Goal: Task Accomplishment & Management: Complete application form

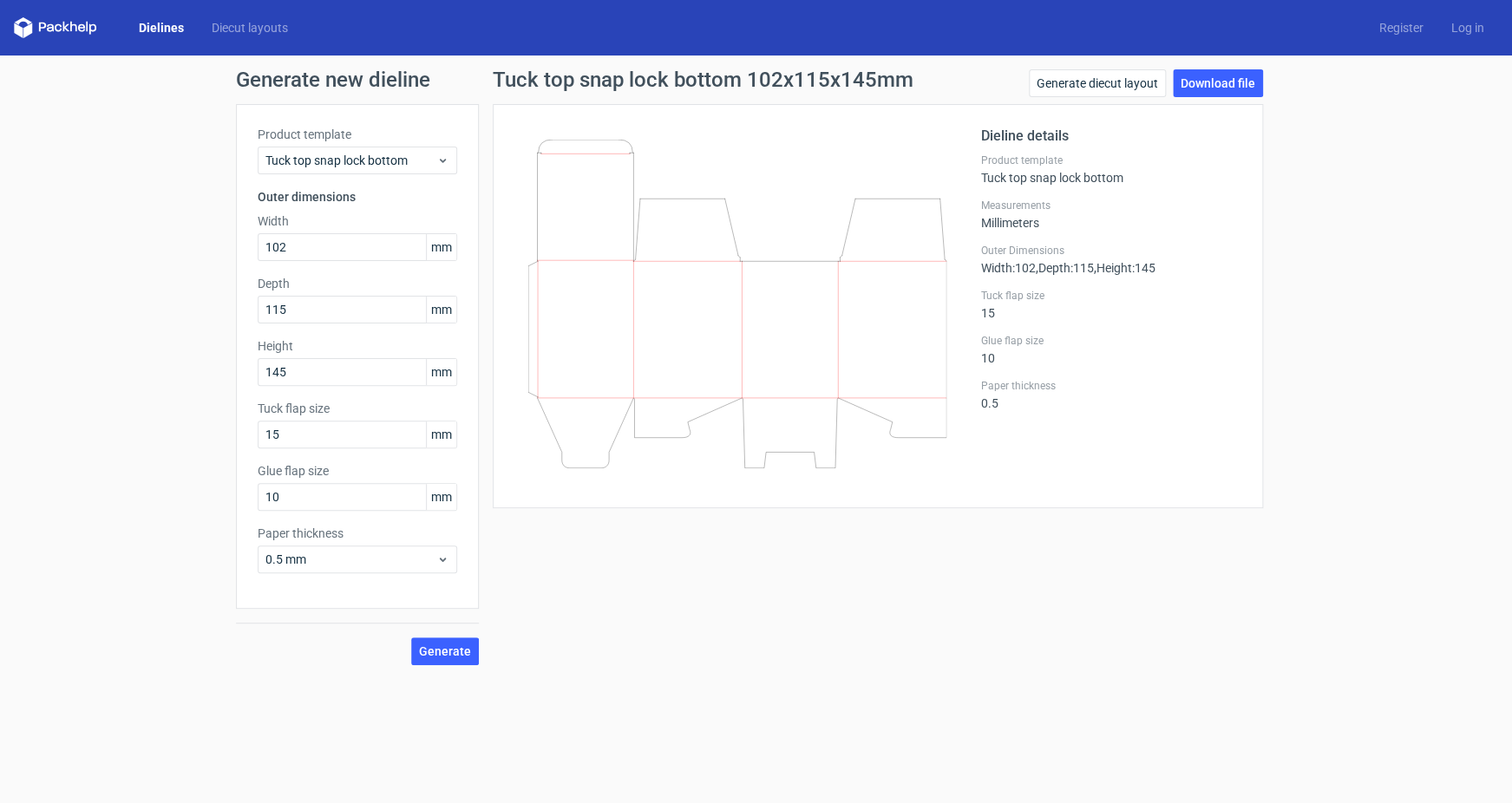
click at [68, 20] on icon at bounding box center [55, 27] width 84 height 20
click at [67, 25] on polygon at bounding box center [65, 26] width 7 height 11
click at [69, 33] on icon at bounding box center [55, 27] width 84 height 20
click at [52, 27] on icon at bounding box center [55, 27] width 84 height 20
click at [12, 30] on div "Dielines Diecut layouts Register Log in" at bounding box center [756, 27] width 1512 height 55
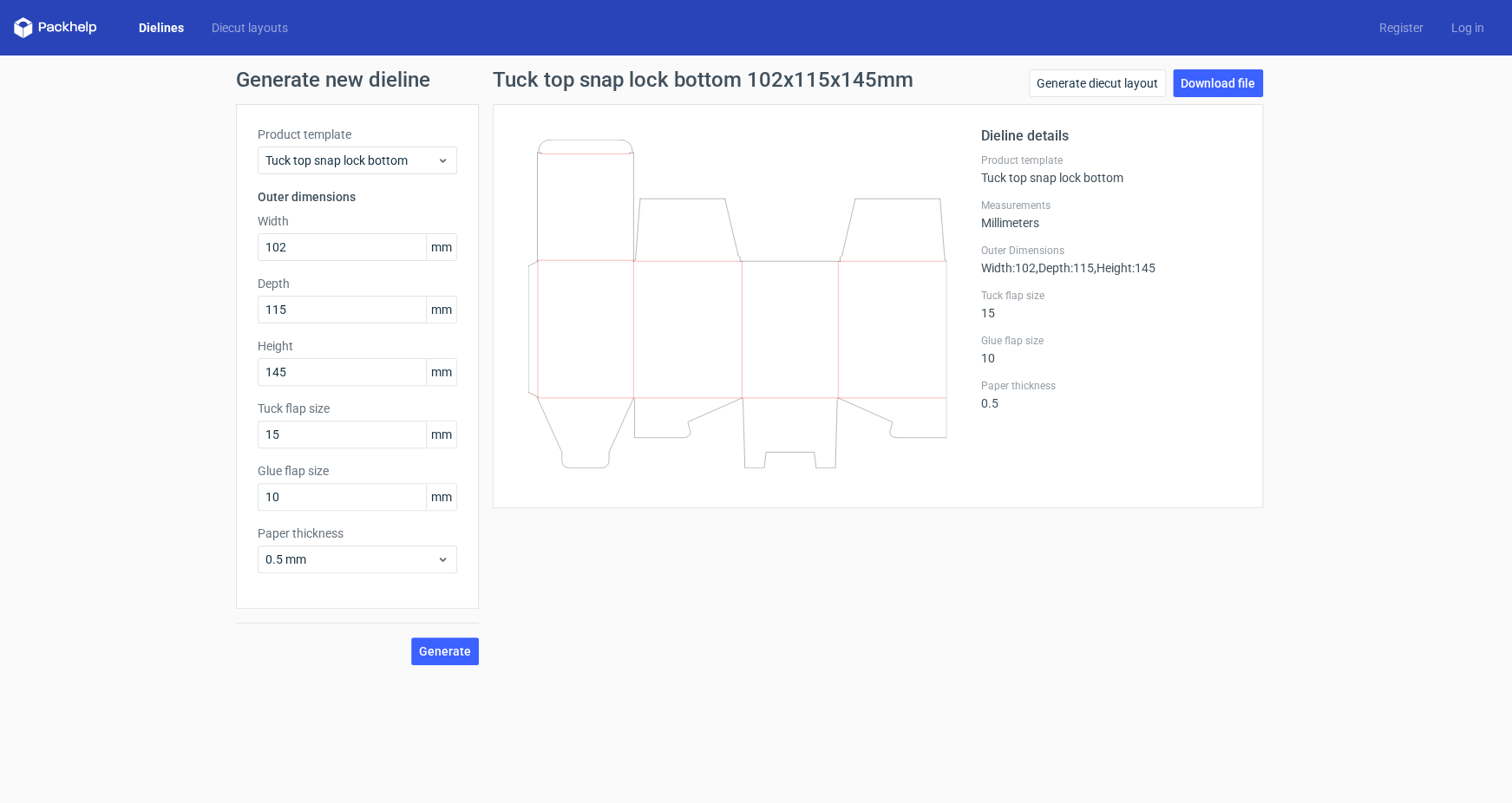
drag, startPoint x: 26, startPoint y: 29, endPoint x: 120, endPoint y: 28, distance: 94.0
click at [38, 33] on icon at bounding box center [55, 27] width 84 height 20
click at [150, 27] on link "Dielines" at bounding box center [161, 28] width 73 height 17
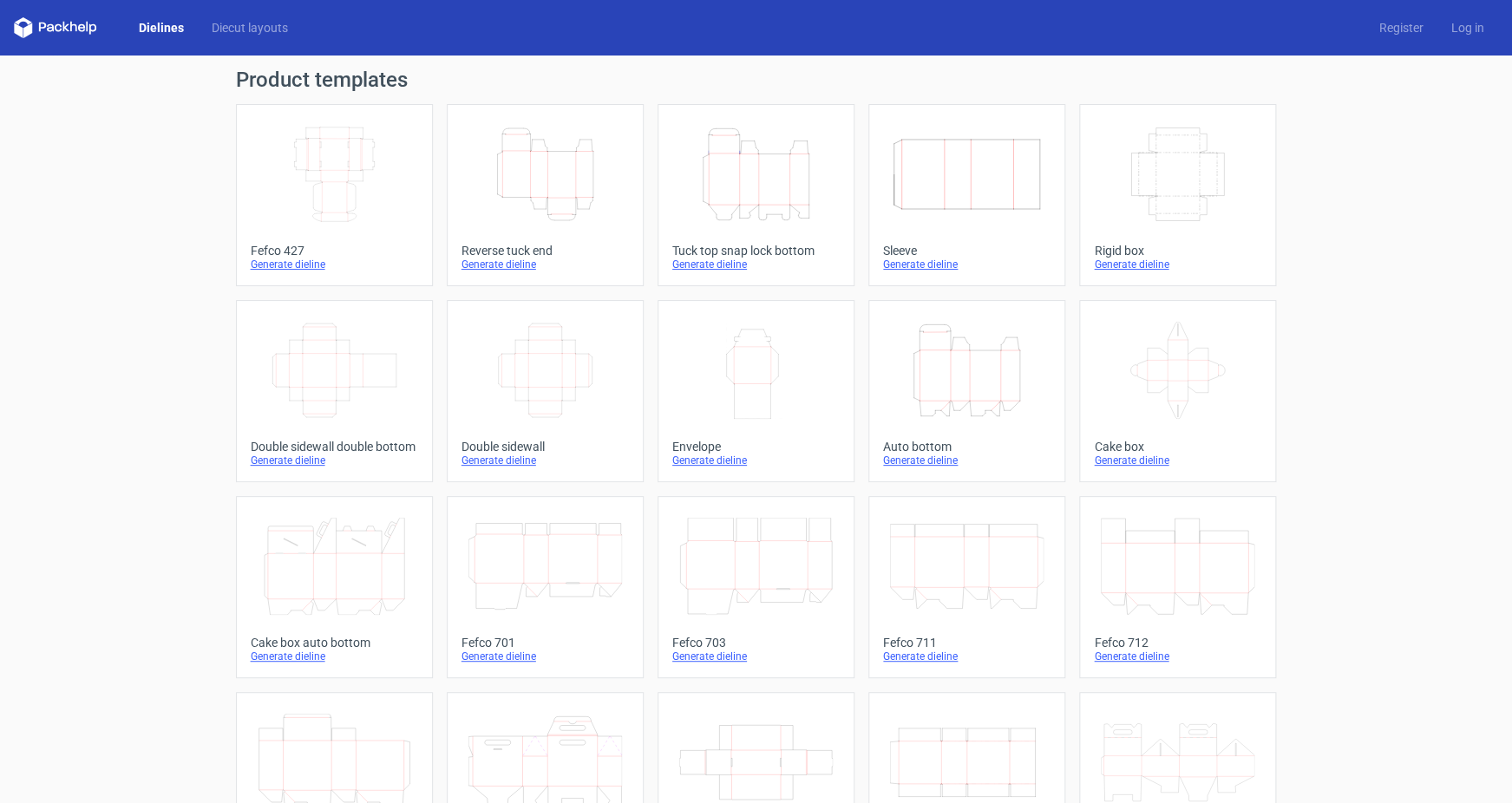
click at [68, 32] on icon at bounding box center [55, 27] width 84 height 20
click at [1399, 28] on link "Register" at bounding box center [1401, 28] width 72 height 17
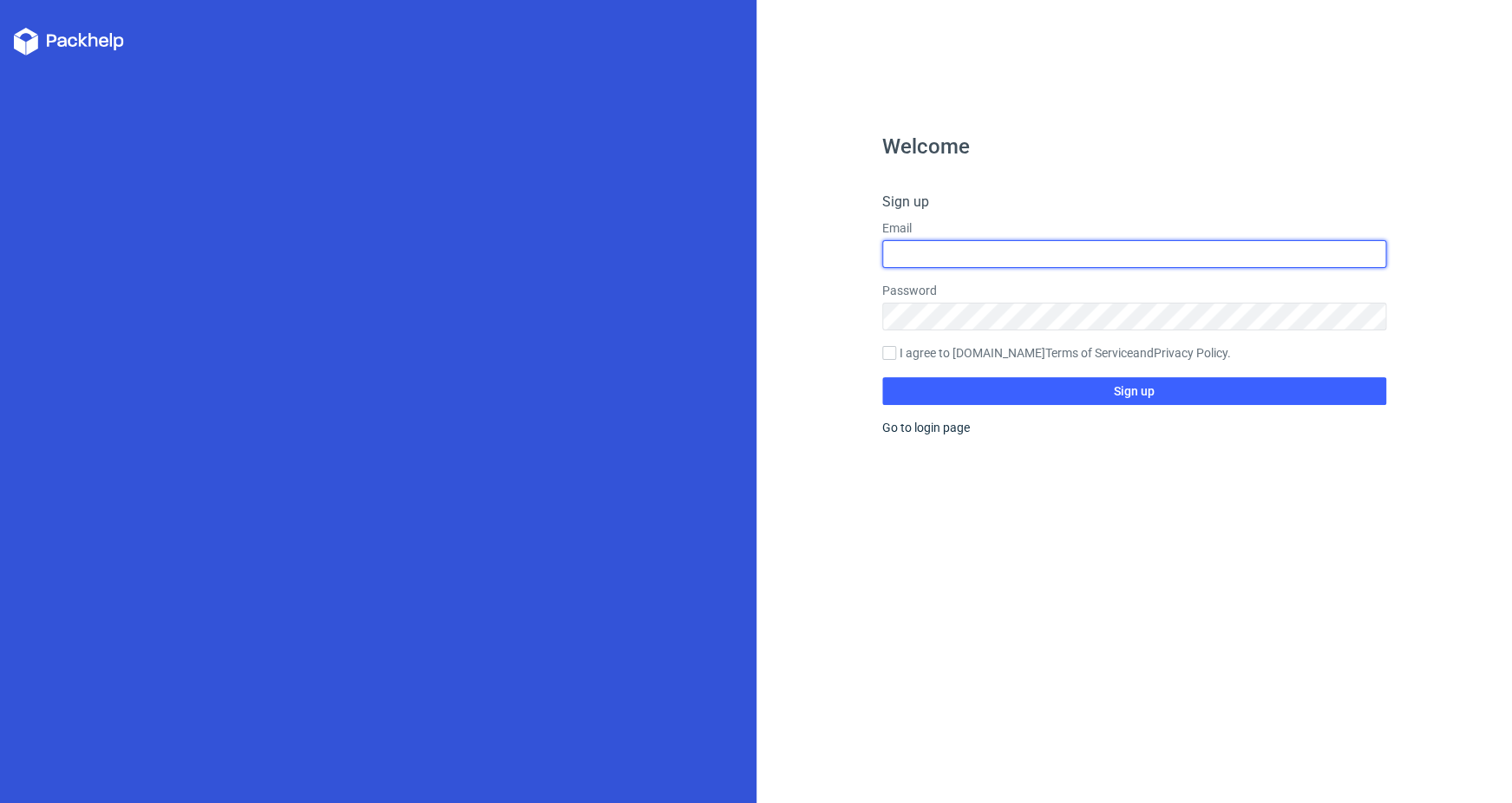
click at [996, 247] on input "text" at bounding box center [1134, 254] width 504 height 28
type input "[PERSON_NAME][EMAIL_ADDRESS][DOMAIN_NAME]"
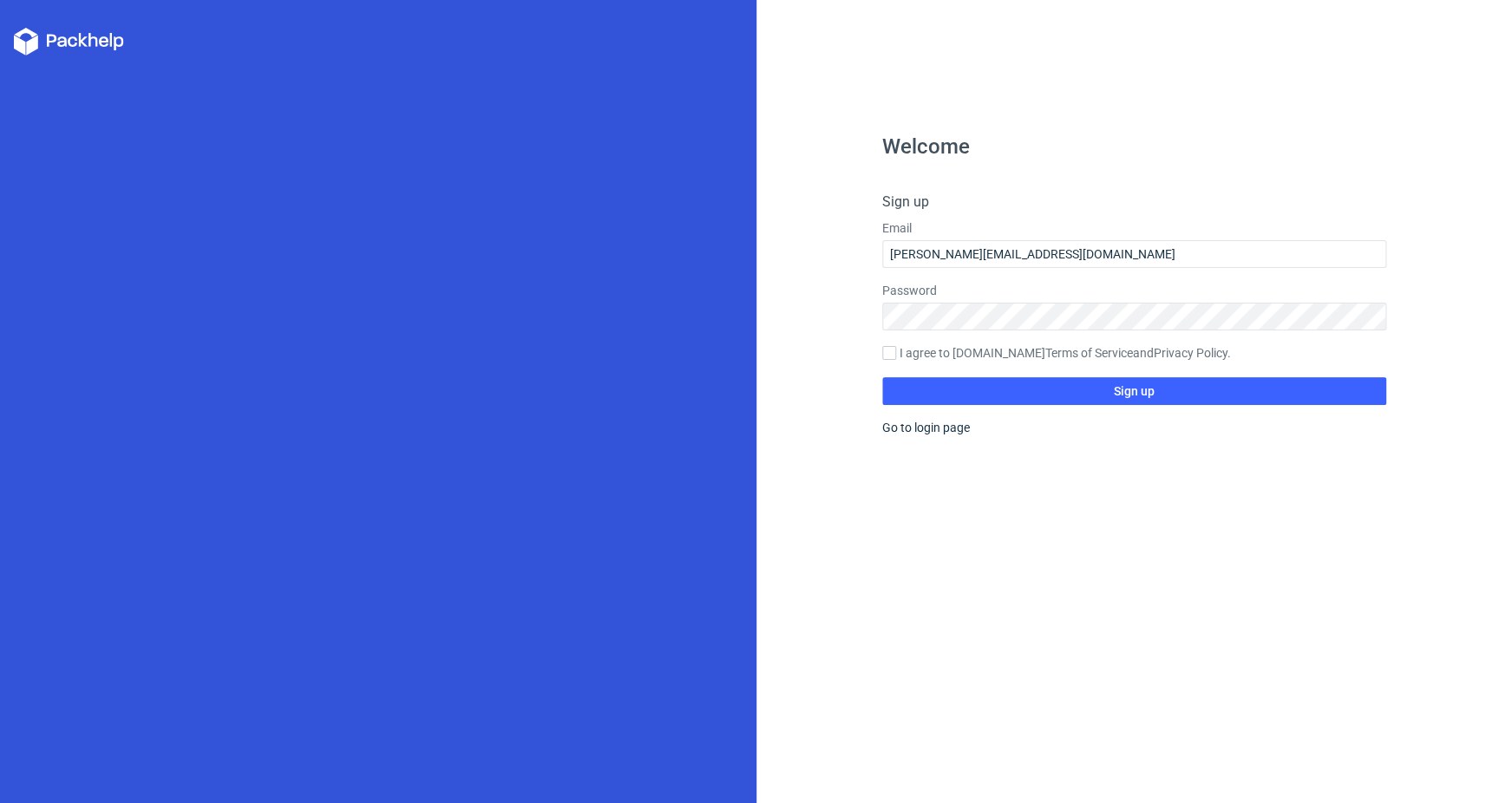
click at [812, 310] on div "Welcome Sign up Email [PERSON_NAME][EMAIL_ADDRESS][DOMAIN_NAME] Password I agre…" at bounding box center [1134, 402] width 756 height 803
click at [896, 351] on label "I agree to [DOMAIN_NAME] Terms of Service and Privacy Policy ." at bounding box center [1134, 354] width 504 height 19
click at [896, 351] on input "I agree to [DOMAIN_NAME] Terms of Service and Privacy Policy ." at bounding box center [889, 353] width 14 height 14
checkbox input "true"
click at [1129, 386] on span "Sign up" at bounding box center [1134, 391] width 41 height 12
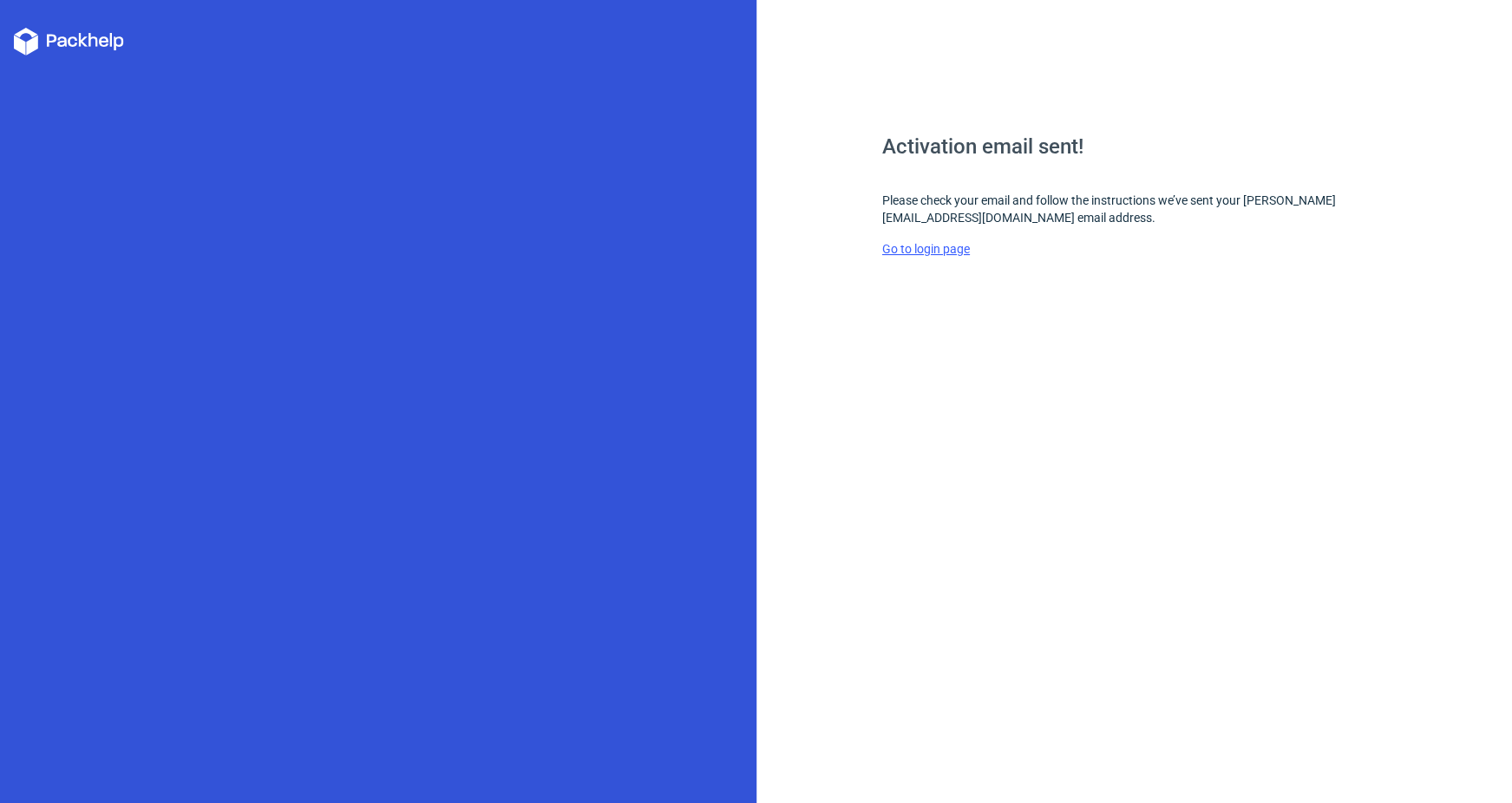
click at [920, 250] on link "Go to login page" at bounding box center [926, 249] width 87 height 14
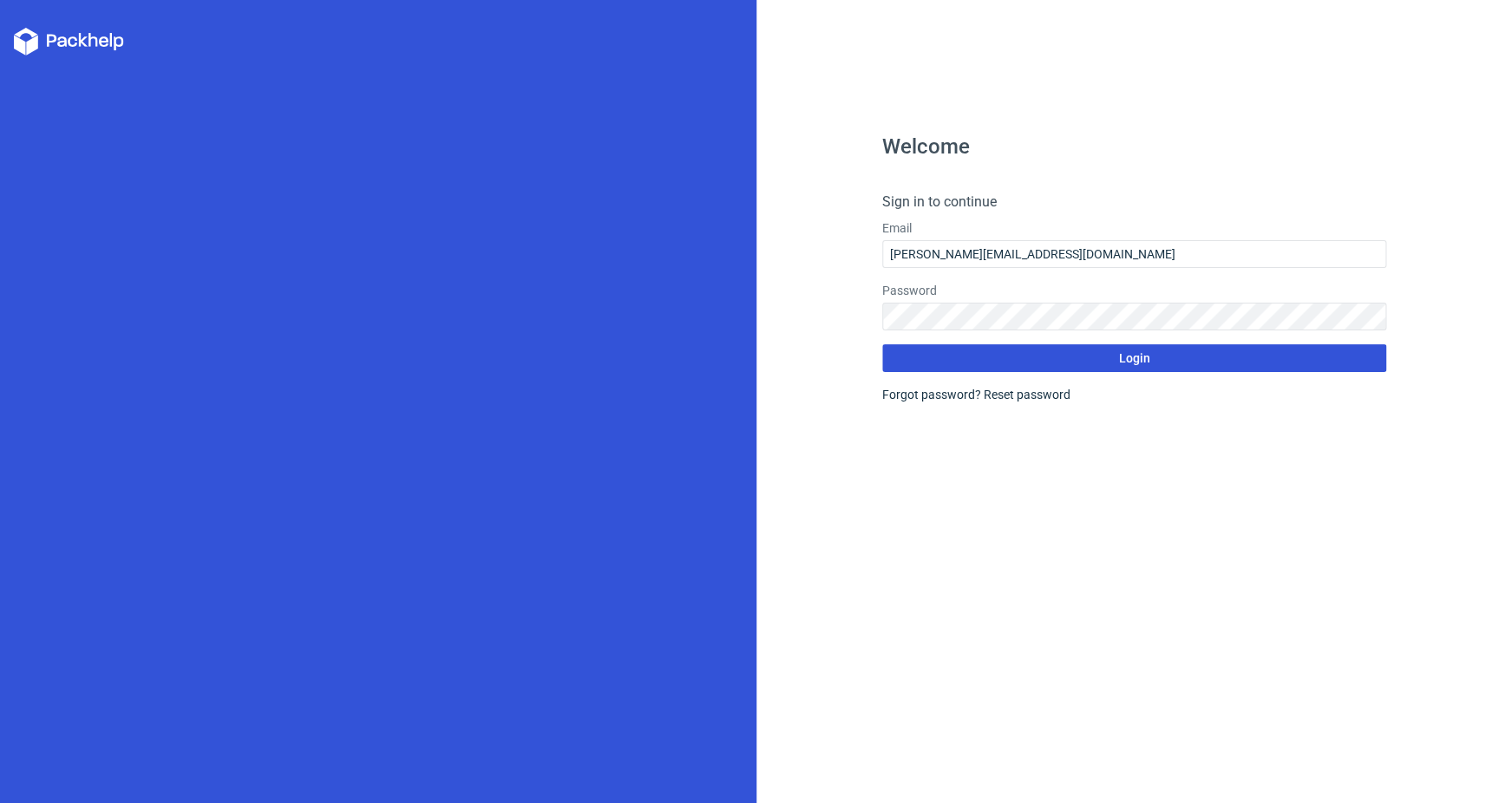
click at [1150, 362] on button "Login" at bounding box center [1134, 358] width 504 height 28
